Goal: Information Seeking & Learning: Learn about a topic

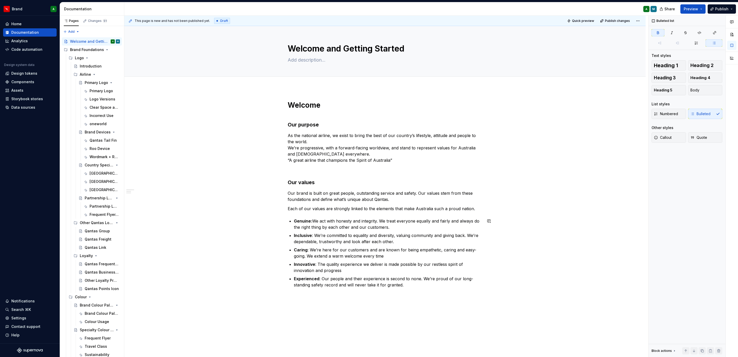
drag, startPoint x: 447, startPoint y: 213, endPoint x: 349, endPoint y: 192, distance: 101.0
click at [349, 192] on p "Our brand is built on great people, outstanding service and safety. Our values …" at bounding box center [385, 196] width 195 height 12
click at [302, 87] on div at bounding box center [385, 82] width 522 height 11
type textarea "*"
click at [294, 101] on h1 "Welcome" at bounding box center [385, 104] width 195 height 9
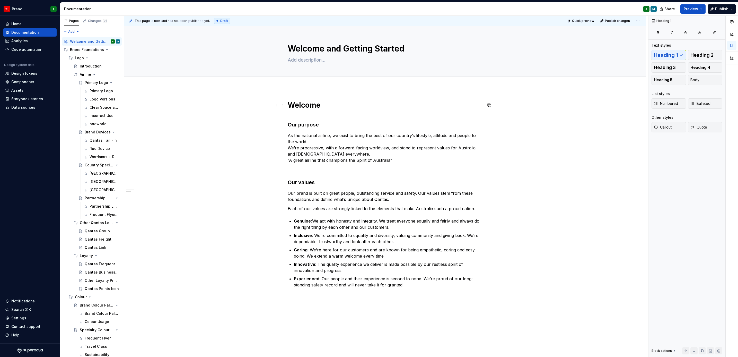
click at [308, 107] on h1 "Welcome" at bounding box center [385, 104] width 195 height 9
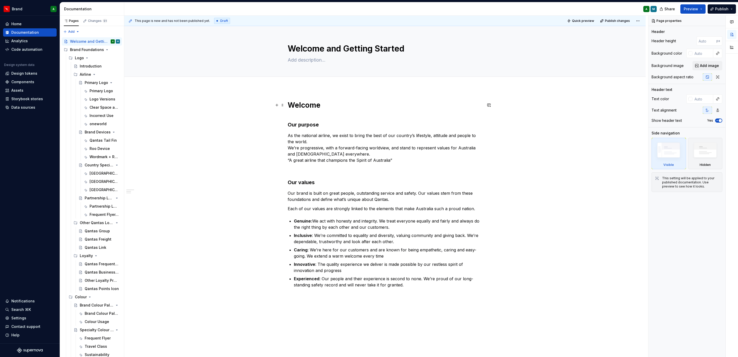
click at [289, 108] on h1 "Welcome" at bounding box center [385, 104] width 195 height 9
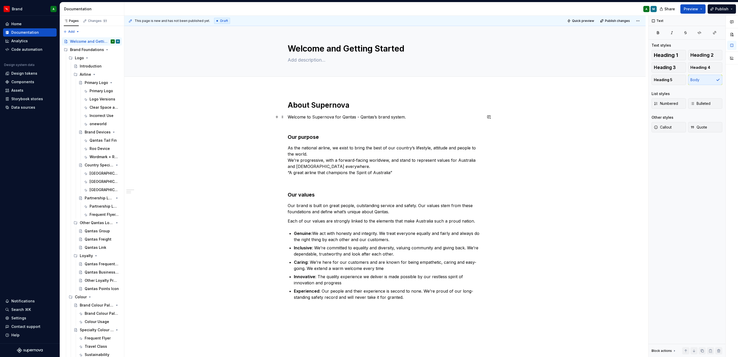
click at [386, 117] on p "Welcome to Supernova for Qantas - Qantas’s brand system." at bounding box center [385, 117] width 195 height 6
click at [382, 117] on p "Welcome to Supernova for Qantas - Qantas’s brand system." at bounding box center [385, 117] width 195 height 6
click at [416, 113] on div "About Supernova Welcome to Supernova for Qantas - Qantas’s design system. Our p…" at bounding box center [385, 200] width 195 height 200
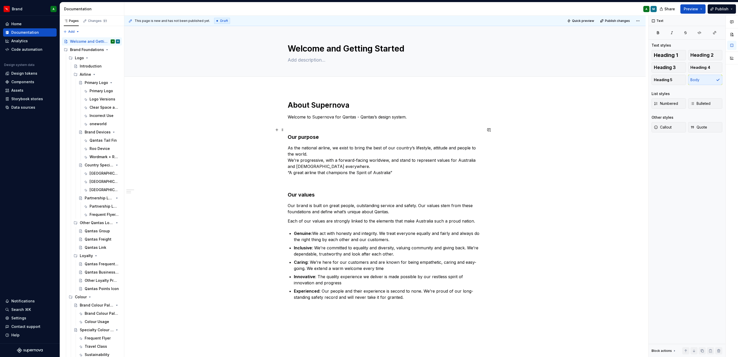
click at [314, 126] on h3 "Our purpose" at bounding box center [385, 133] width 195 height 14
click at [350, 321] on div "About Supernova Welcome to Supernova for Qantas - Qantas’s design system. Our p…" at bounding box center [385, 250] width 522 height 325
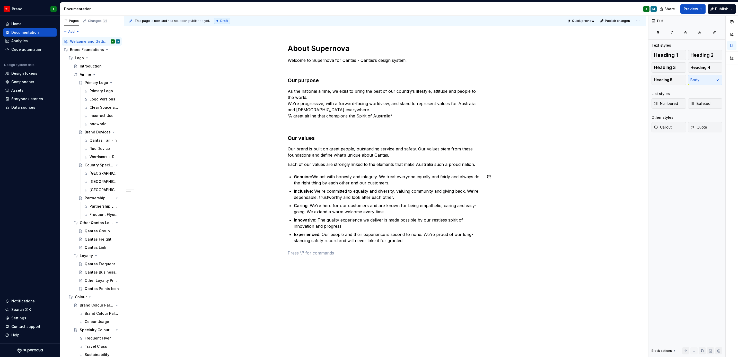
scroll to position [60, 0]
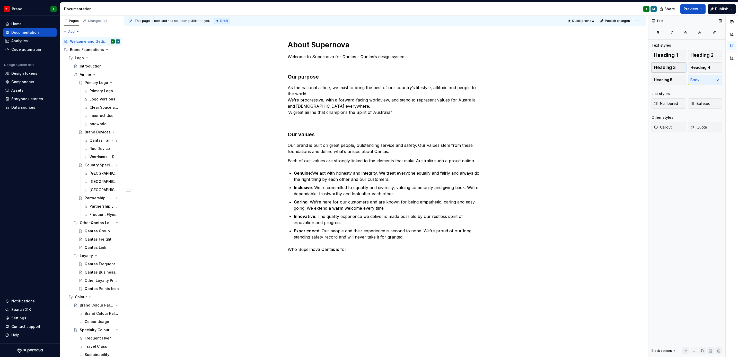
click at [670, 66] on span "Heading 3" at bounding box center [665, 67] width 22 height 5
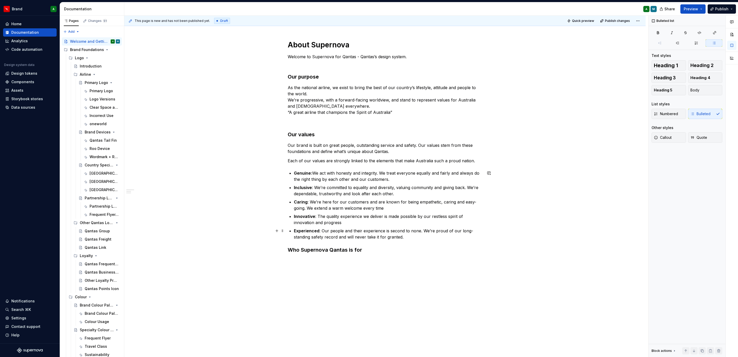
click at [448, 231] on p "Experienced : Our people and their experience is second to none. We’re proud of…" at bounding box center [388, 234] width 188 height 12
click at [331, 268] on div "About Supernova Welcome to Supernova for Qantas - Qantas’s design system. Our p…" at bounding box center [385, 197] width 522 height 339
click at [331, 268] on div "About Supernova Welcome to Supernova for Qantas - Qantas’s design system. Our p…" at bounding box center [385, 155] width 195 height 230
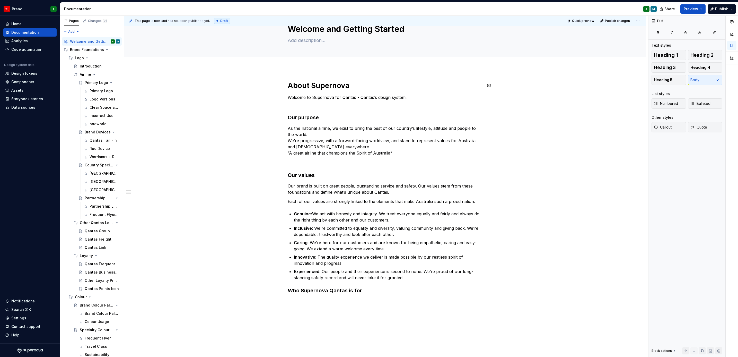
scroll to position [19, 0]
click at [414, 96] on p "Welcome to Supernova for Qantas - Qantas’s design system." at bounding box center [385, 97] width 195 height 6
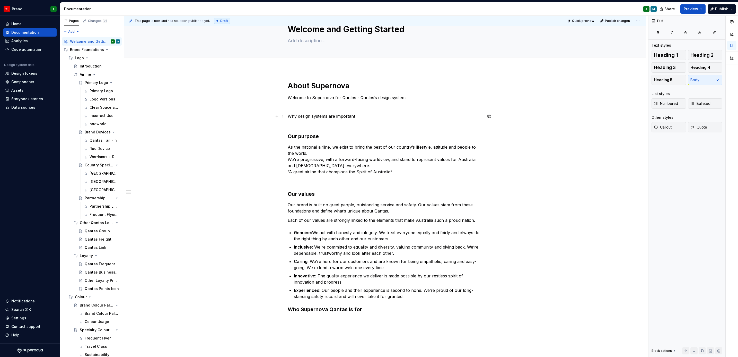
click at [347, 118] on p "Why design systems are important" at bounding box center [385, 116] width 195 height 6
click at [367, 117] on p "Why design systems are important" at bounding box center [385, 116] width 195 height 6
click at [709, 57] on span "Heading 2" at bounding box center [702, 55] width 23 height 5
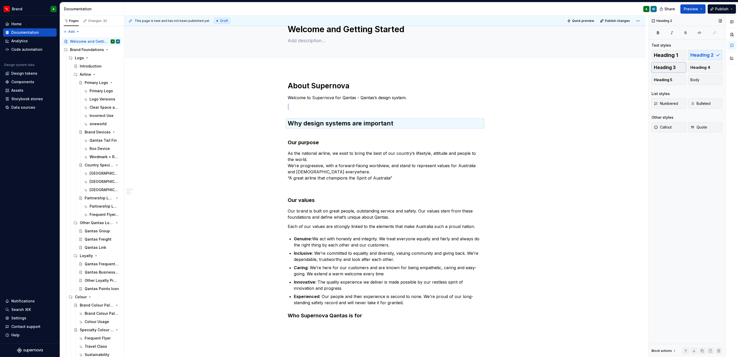
click at [678, 69] on button "Heading 3" at bounding box center [669, 67] width 35 height 10
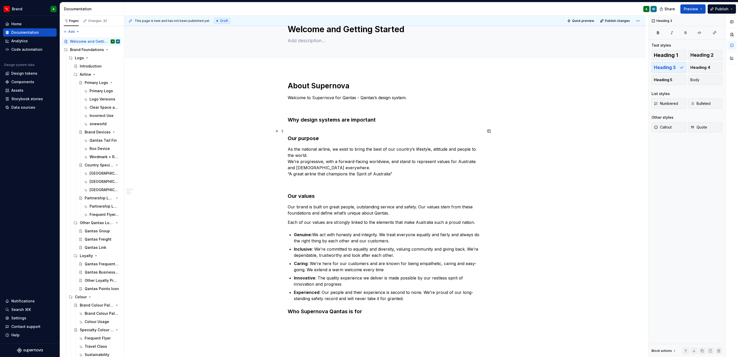
click at [437, 134] on h3 "Our purpose" at bounding box center [385, 134] width 195 height 14
click at [416, 100] on p "Welcome to Supernova for Qantas - Qantas’s design system." at bounding box center [385, 97] width 195 height 6
click at [409, 329] on div "About Supernova Welcome to Supernova for Qantas - Qantas’s design system. Why d…" at bounding box center [385, 206] width 195 height 250
click at [339, 126] on div "About Supernova Welcome to Supernova for Qantas - Qantas’s design system. Why d…" at bounding box center [385, 203] width 195 height 244
click at [421, 98] on p "Welcome to Supernova for Qantas - Qantas’s design system." at bounding box center [385, 97] width 195 height 6
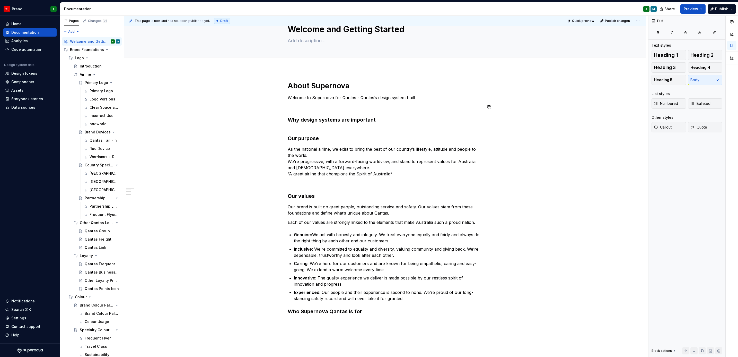
click at [426, 103] on div "About Supernova Welcome to Supernova for Qantas - Qantas’s design system built …" at bounding box center [385, 203] width 195 height 244
click at [417, 98] on p "Welcome to Supernova for Qantas - Qantas’s design system built" at bounding box center [385, 97] width 195 height 6
click at [427, 98] on p "Welcome to Supernova for Qantas - Qantas’s design system which" at bounding box center [385, 97] width 195 height 6
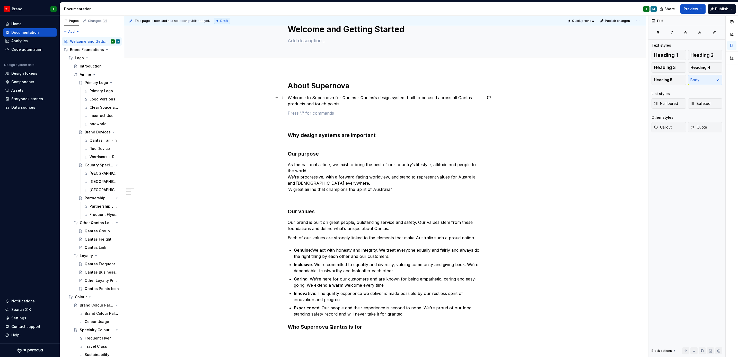
click at [354, 97] on p "Welcome to Supernova for Qantas - Qantas’s design system built to be used acros…" at bounding box center [385, 100] width 195 height 12
drag, startPoint x: 336, startPoint y: 120, endPoint x: 325, endPoint y: 119, distance: 11.4
click at [325, 119] on div "About Supernova Welcome to Supernova for Qantas - Qantas’s design system built …" at bounding box center [385, 211] width 195 height 260
click at [433, 132] on h3 "Why design systems are important" at bounding box center [385, 135] width 195 height 7
click at [372, 121] on p at bounding box center [385, 122] width 195 height 6
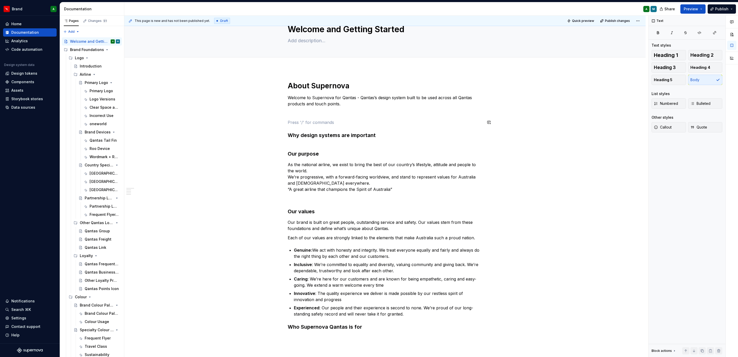
click at [351, 119] on div "About Supernova Welcome to Supernova for Qantas - Qantas’s design system built …" at bounding box center [385, 211] width 195 height 260
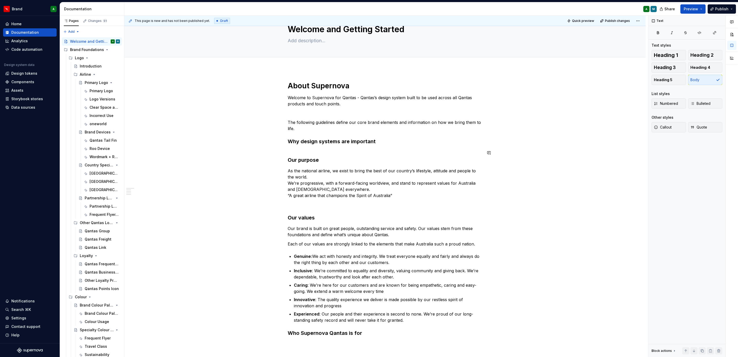
click at [293, 147] on div "About Supernova Welcome to Supernova for Qantas - Qantas’s design system built …" at bounding box center [385, 214] width 195 height 266
drag, startPoint x: 376, startPoint y: 143, endPoint x: 261, endPoint y: 130, distance: 115.3
click at [261, 130] on div "About Supernova Welcome to Supernova for Qantas - Qantas’s design system built …" at bounding box center [385, 264] width 522 height 391
click at [294, 145] on h3 "Why design systems are important" at bounding box center [385, 141] width 195 height 7
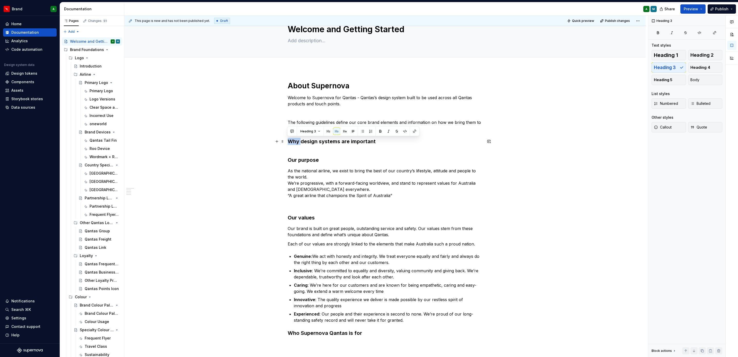
click at [294, 145] on h3 "Why design systems are important" at bounding box center [385, 141] width 195 height 7
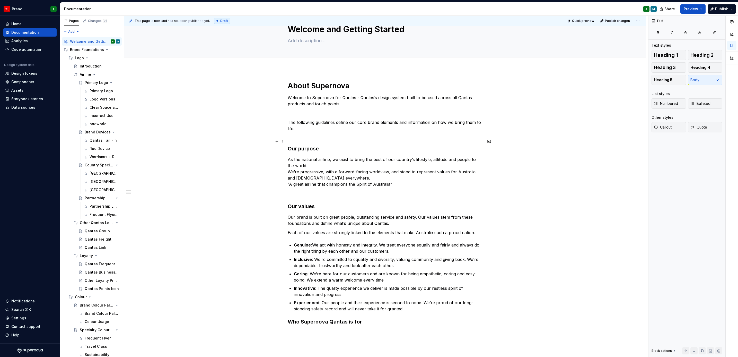
click at [304, 139] on h3 "Our purpose" at bounding box center [385, 145] width 195 height 14
click at [320, 114] on p at bounding box center [385, 113] width 195 height 6
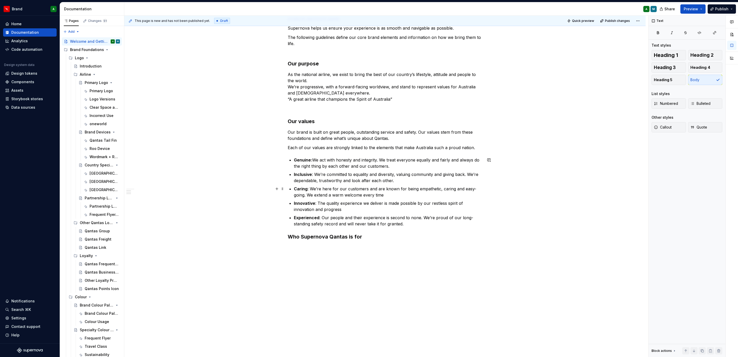
scroll to position [105, 0]
click at [341, 253] on div "About Supernova Welcome to Supernova for Qantas - Qantas’s design system built …" at bounding box center [385, 126] width 195 height 261
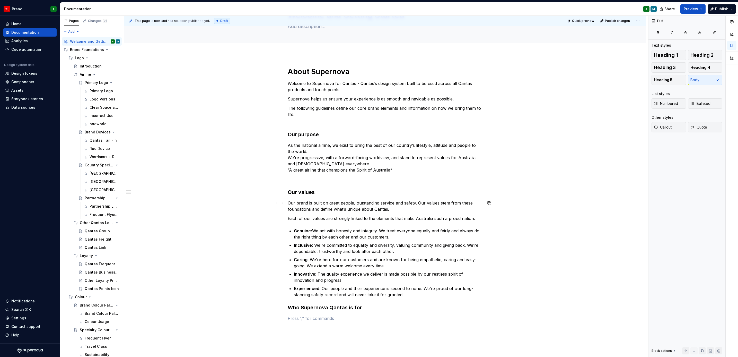
scroll to position [33, 0]
click at [312, 183] on div "About Supernova Welcome to Supernova for Qantas - Qantas’s design system built …" at bounding box center [385, 194] width 195 height 254
click at [299, 181] on p at bounding box center [385, 179] width 195 height 6
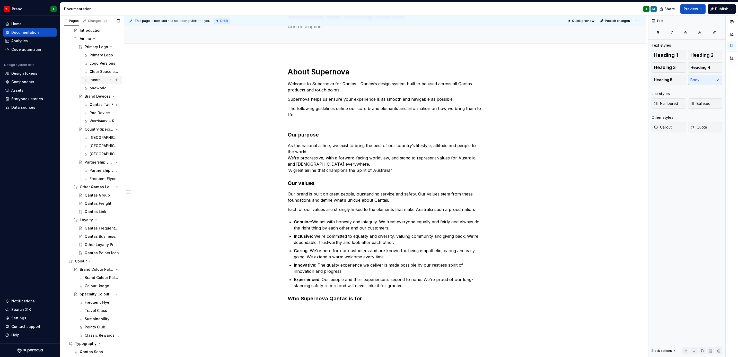
scroll to position [0, 0]
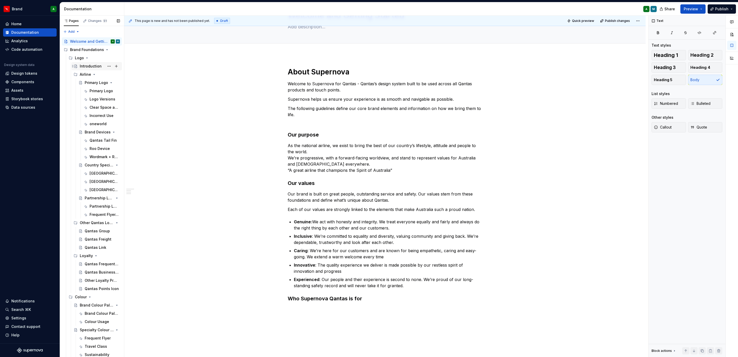
click at [83, 66] on div "Introduction" at bounding box center [91, 66] width 22 height 5
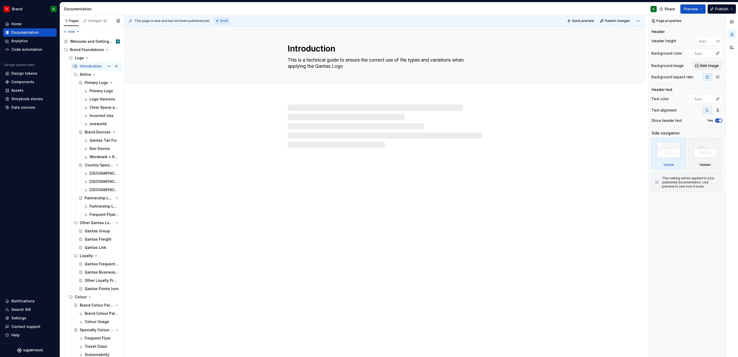
click at [83, 66] on div "Introduction" at bounding box center [91, 66] width 22 height 5
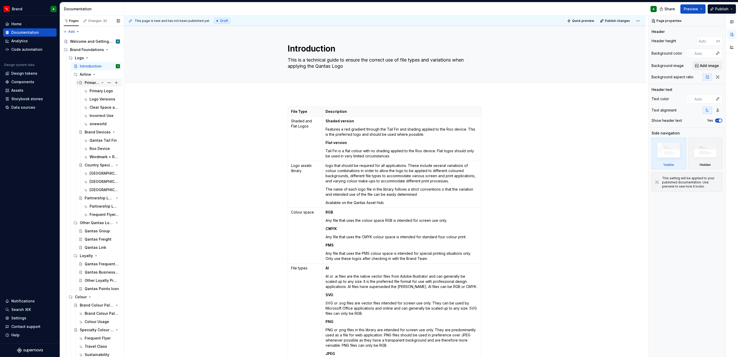
click at [93, 83] on div "Primary Logo" at bounding box center [92, 82] width 15 height 5
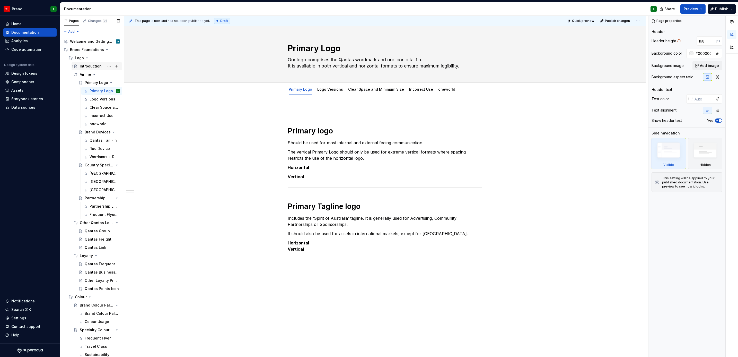
click at [86, 65] on div "Introduction" at bounding box center [91, 66] width 22 height 5
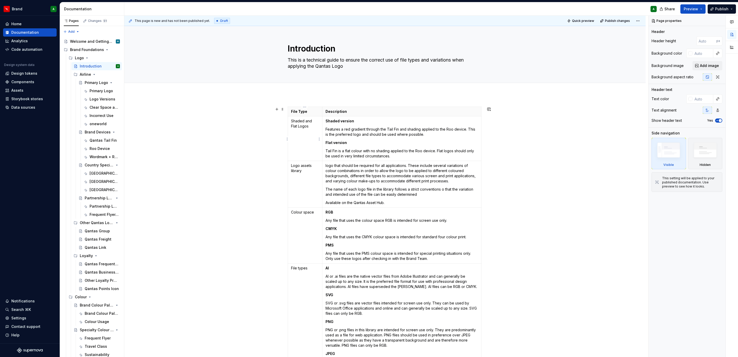
click at [332, 163] on td "logo that should be required for all applications. These include several variat…" at bounding box center [401, 184] width 159 height 47
type textarea "*"
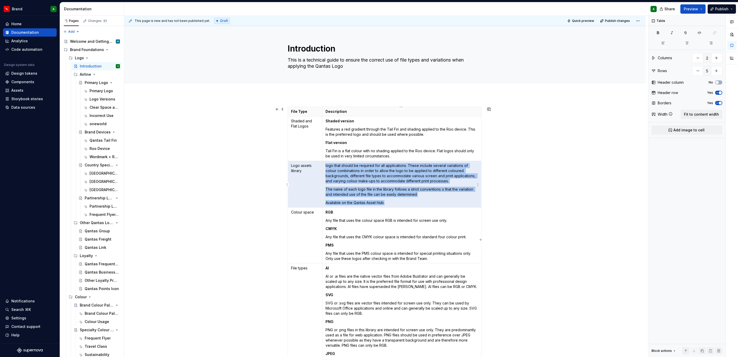
drag, startPoint x: 304, startPoint y: 172, endPoint x: 423, endPoint y: 202, distance: 123.0
click at [423, 202] on tr "Logo assets library logo that should be required for all applications. These in…" at bounding box center [385, 184] width 194 height 47
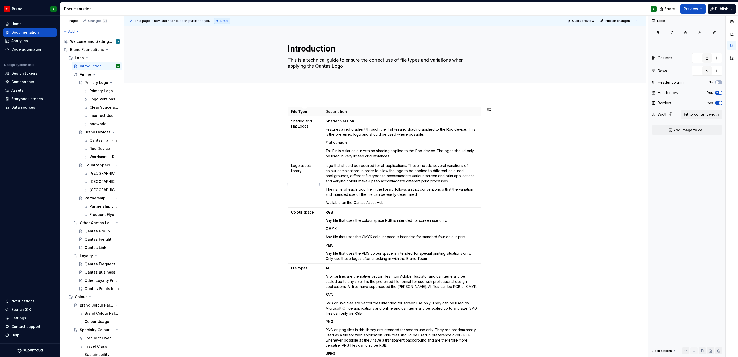
drag, startPoint x: 295, startPoint y: 183, endPoint x: 311, endPoint y: 170, distance: 20.2
click at [311, 170] on p "Logo assets library" at bounding box center [305, 168] width 28 height 10
click at [287, 185] on html "Brand A Home Documentation Analytics Code automation Design system data Design …" at bounding box center [369, 178] width 738 height 357
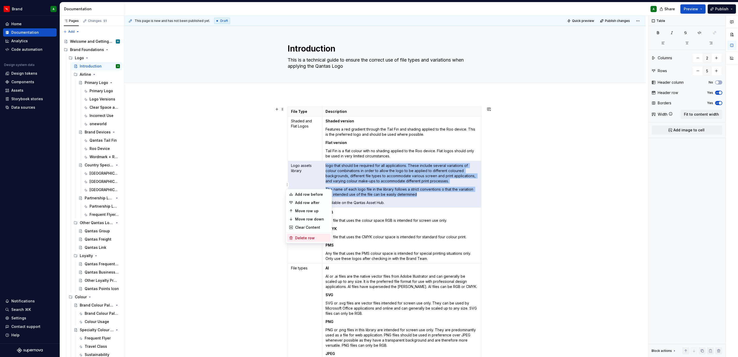
click at [314, 239] on div "Delete row" at bounding box center [311, 237] width 33 height 5
type input "4"
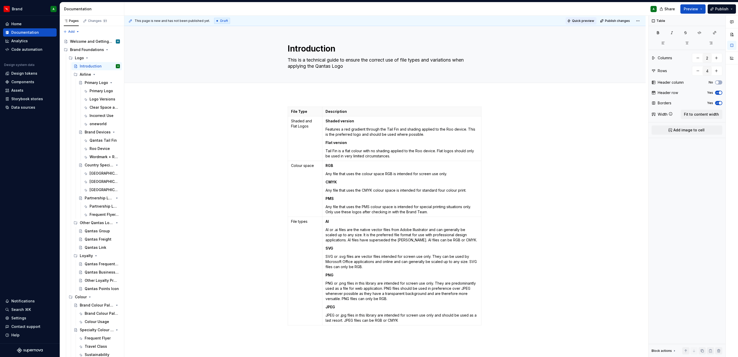
click at [575, 22] on span "Quick preview" at bounding box center [583, 21] width 22 height 4
click at [712, 346] on span "Open page" at bounding box center [711, 344] width 17 height 4
type textarea "*"
click at [270, 318] on div "File Type Description Shaded and Flat Logos Shaded version Features a red gradi…" at bounding box center [385, 267] width 522 height 346
